Goal: Browse casually: Explore the website without a specific task or goal

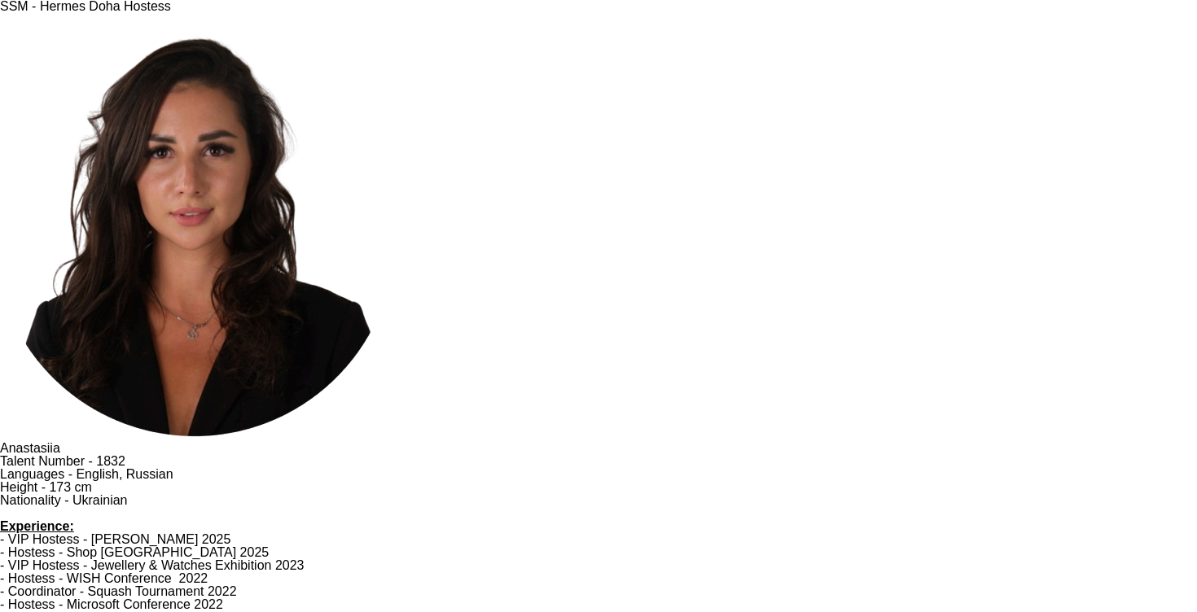
click at [393, 13] on div "SSM - Hermes Doha Hostess" at bounding box center [598, 6] width 1197 height 13
